Goal: Find specific page/section

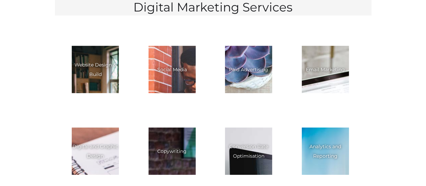
scroll to position [957, 0]
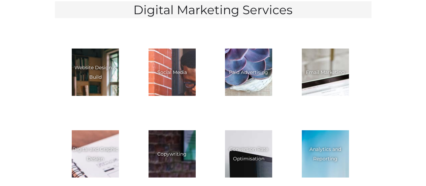
click at [328, 49] on link "Email Marketing" at bounding box center [325, 72] width 47 height 47
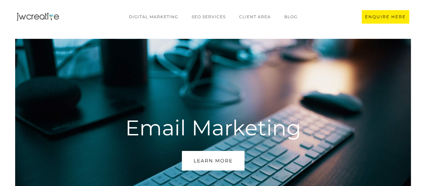
click at [35, 18] on img "home" at bounding box center [38, 17] width 42 height 8
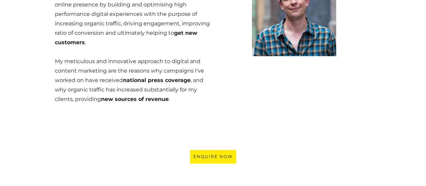
scroll to position [359, 0]
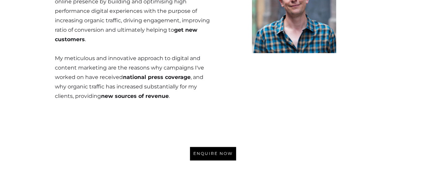
click at [203, 147] on link "ENQUIRE Now" at bounding box center [213, 153] width 46 height 13
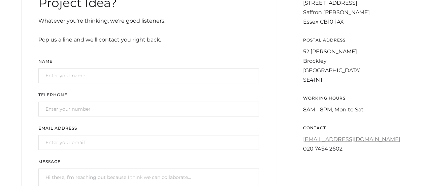
scroll to position [262, 0]
